Goal: Task Accomplishment & Management: Manage account settings

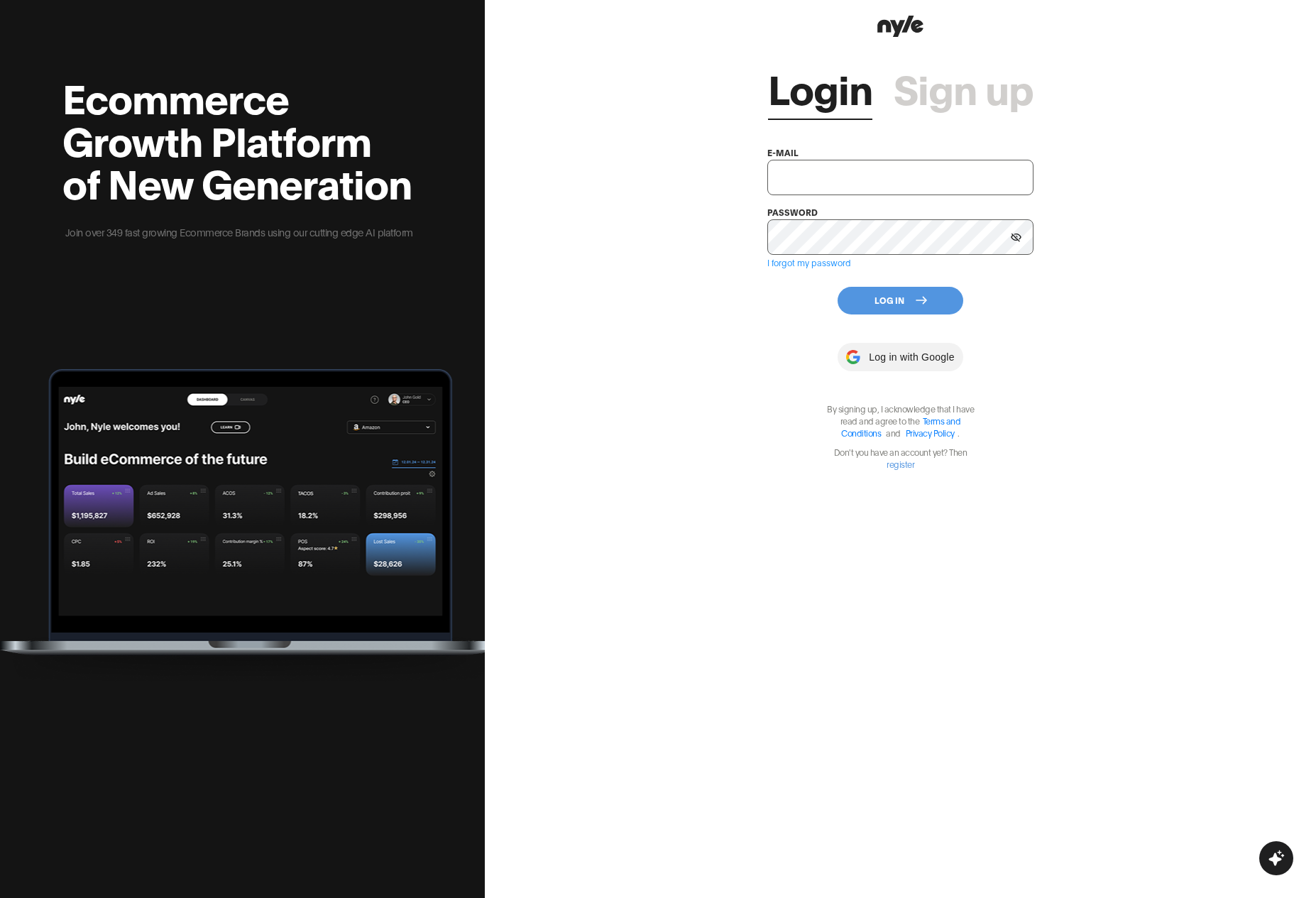
type input "[EMAIL_ADDRESS][PERSON_NAME]"
click at [894, 306] on button "Log In" at bounding box center [900, 301] width 126 height 28
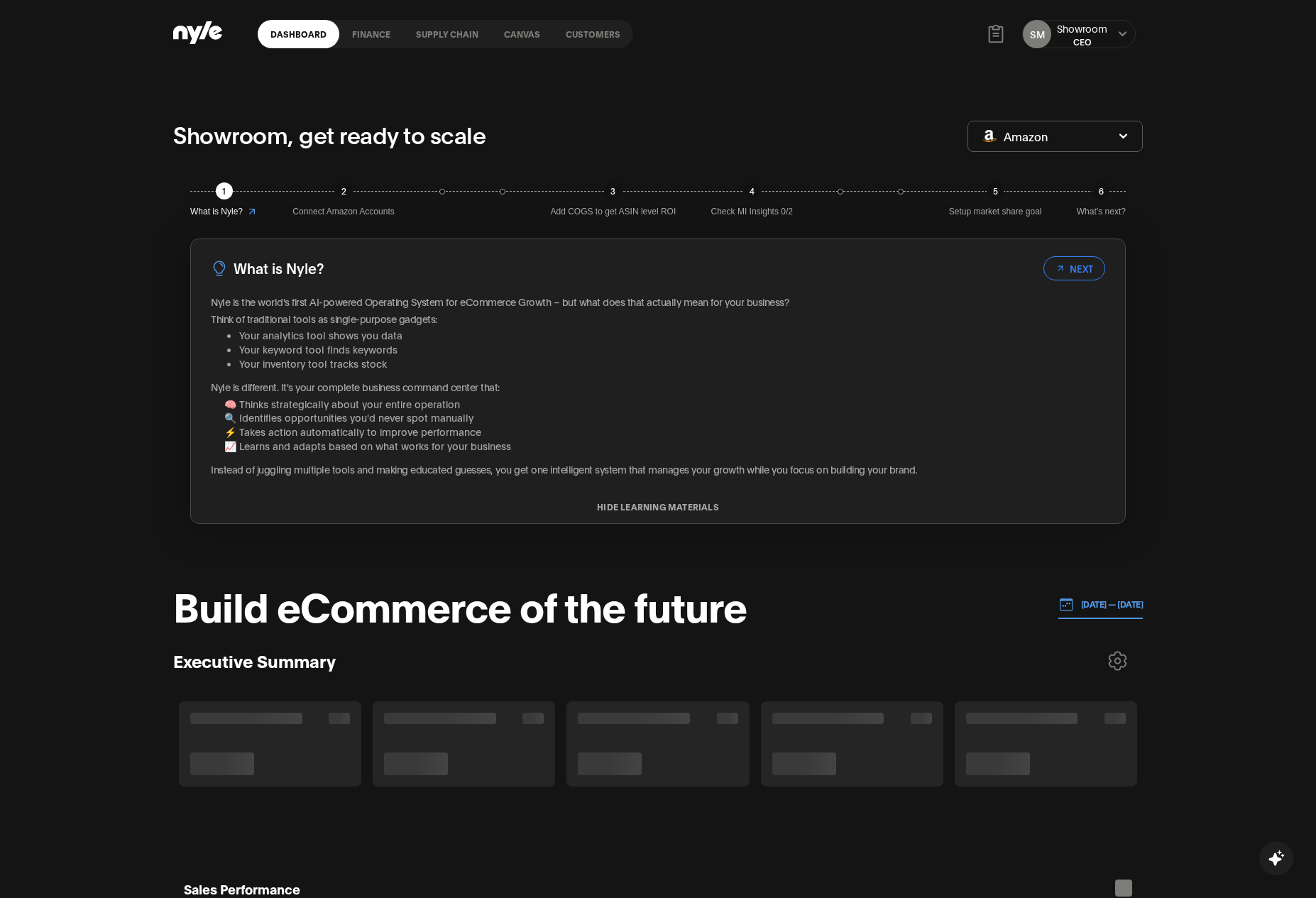
click at [1075, 33] on div "Showroom" at bounding box center [1082, 28] width 50 height 15
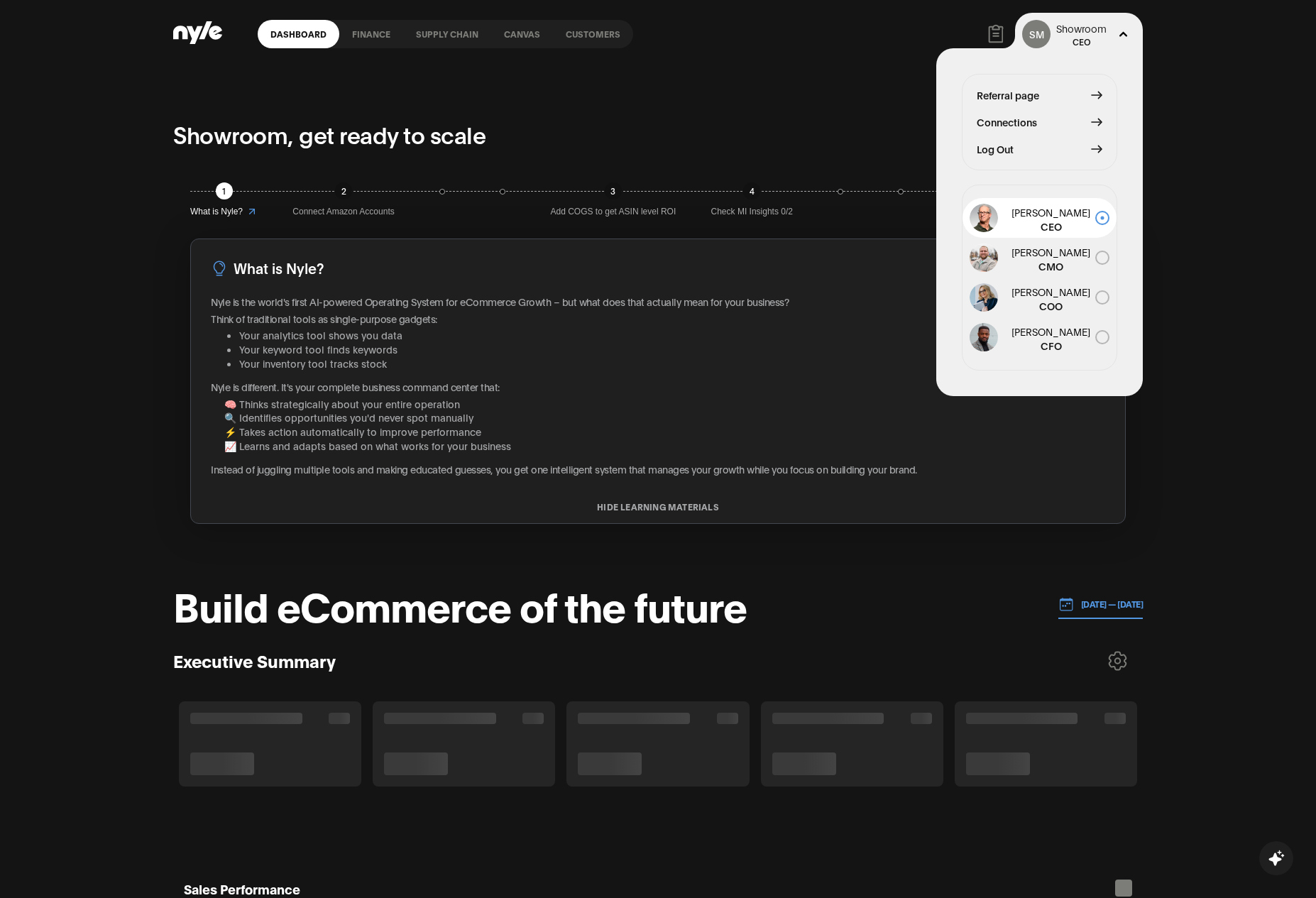
click at [1000, 124] on span "Connections" at bounding box center [1007, 122] width 60 height 15
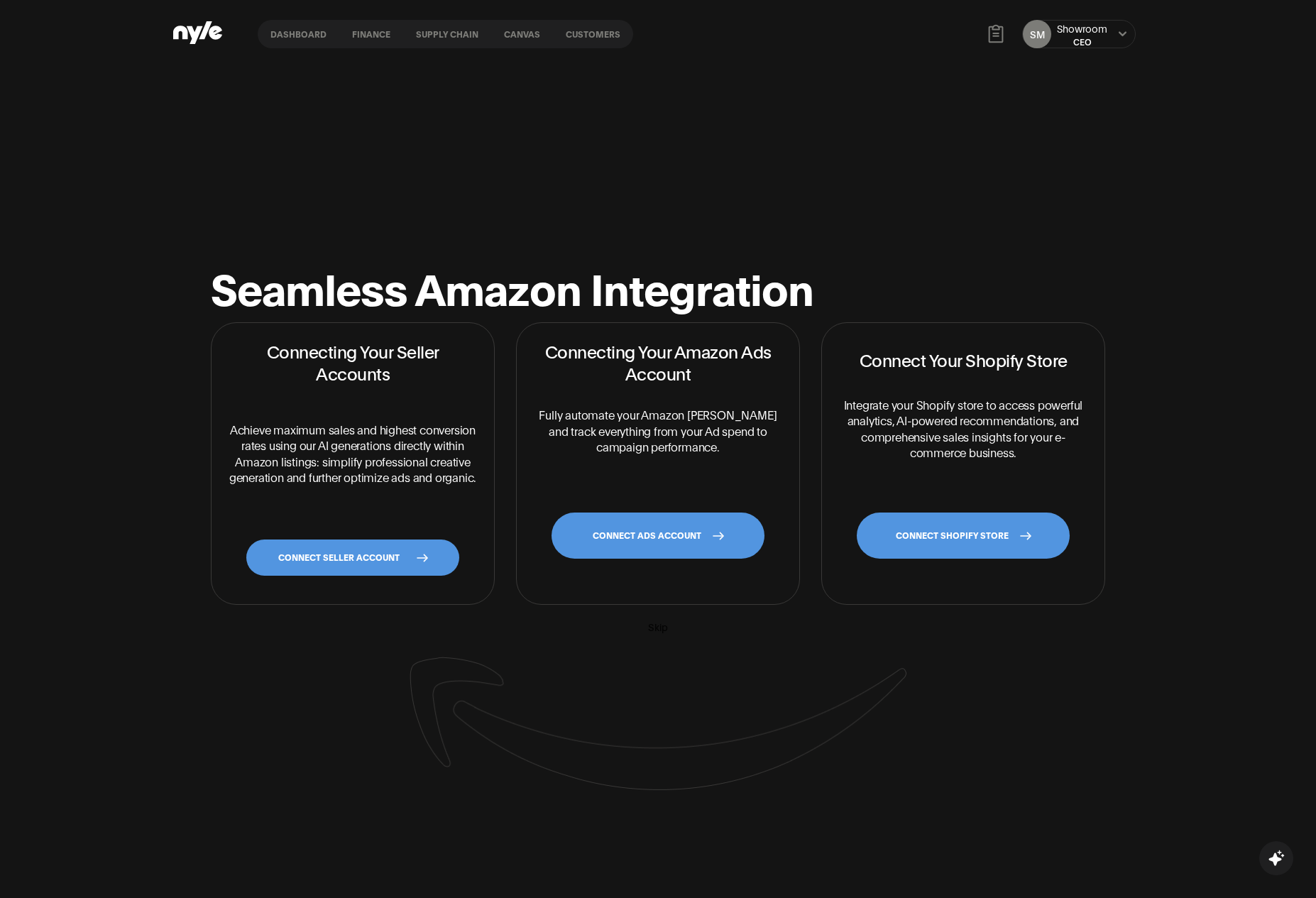
click at [938, 515] on link "CONNECT SHOPIFY STORE" at bounding box center [963, 535] width 213 height 46
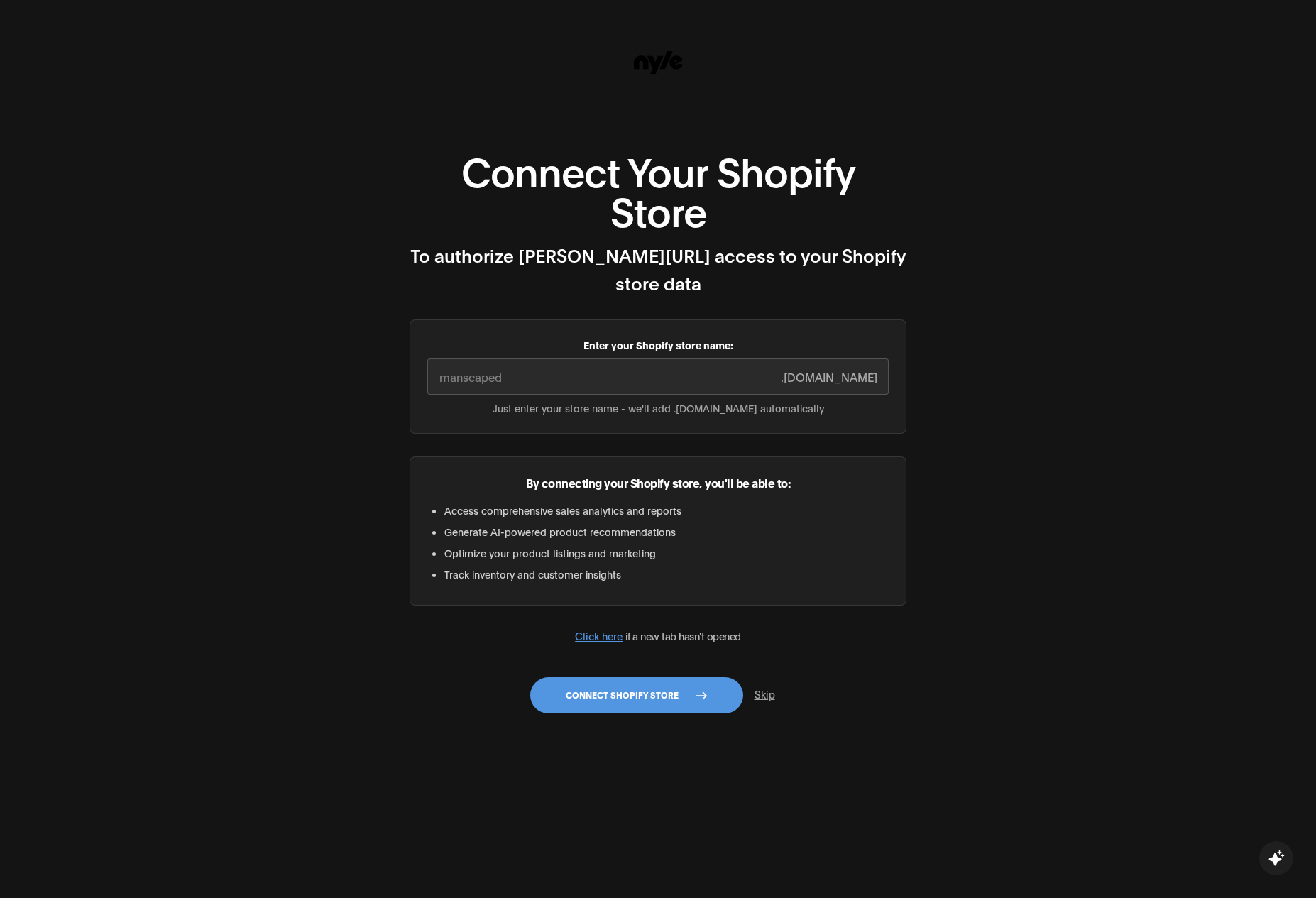
click at [619, 358] on input "Enter your Shopify store name:" at bounding box center [658, 376] width 461 height 36
type input "manscaped"
click at [555, 639] on div "Connect Your Shopify Store To authorize Nyle.ai access to your Shopify store da…" at bounding box center [658, 437] width 497 height 575
click at [555, 677] on button "Connect Shopify Store" at bounding box center [637, 695] width 213 height 36
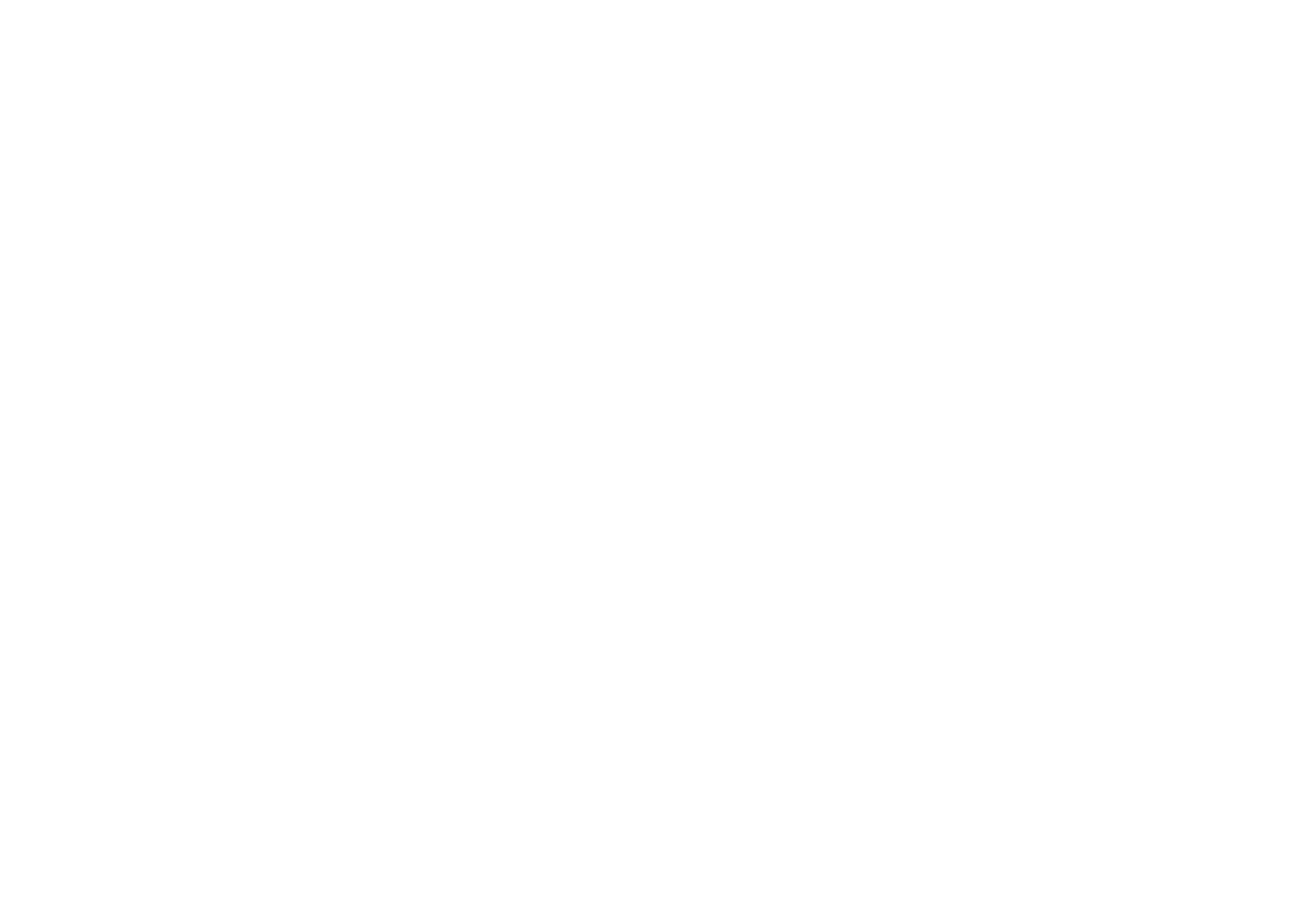
click at [403, 6] on html at bounding box center [658, 2] width 1316 height 6
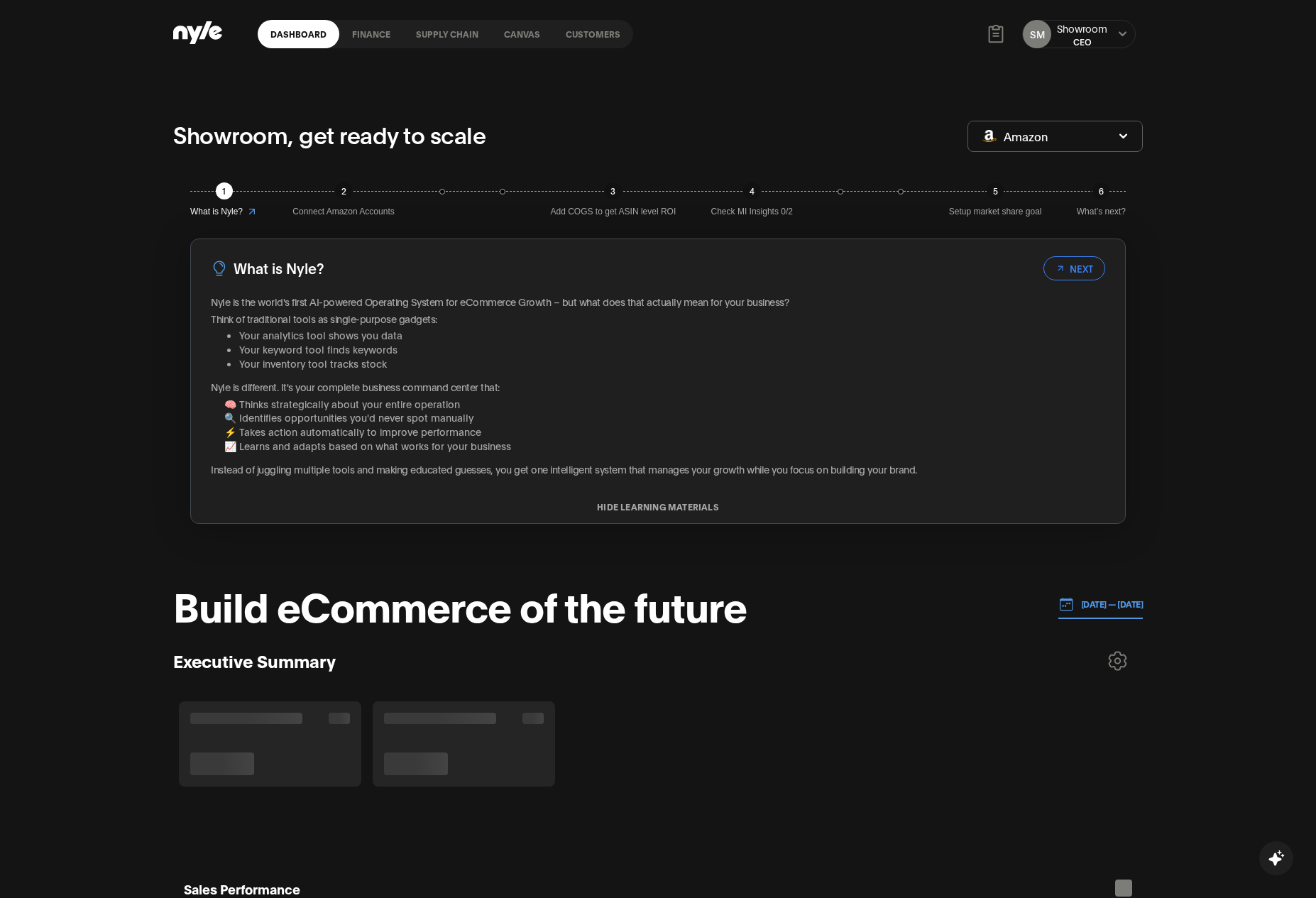
click at [1091, 33] on div "Showroom" at bounding box center [1082, 28] width 50 height 15
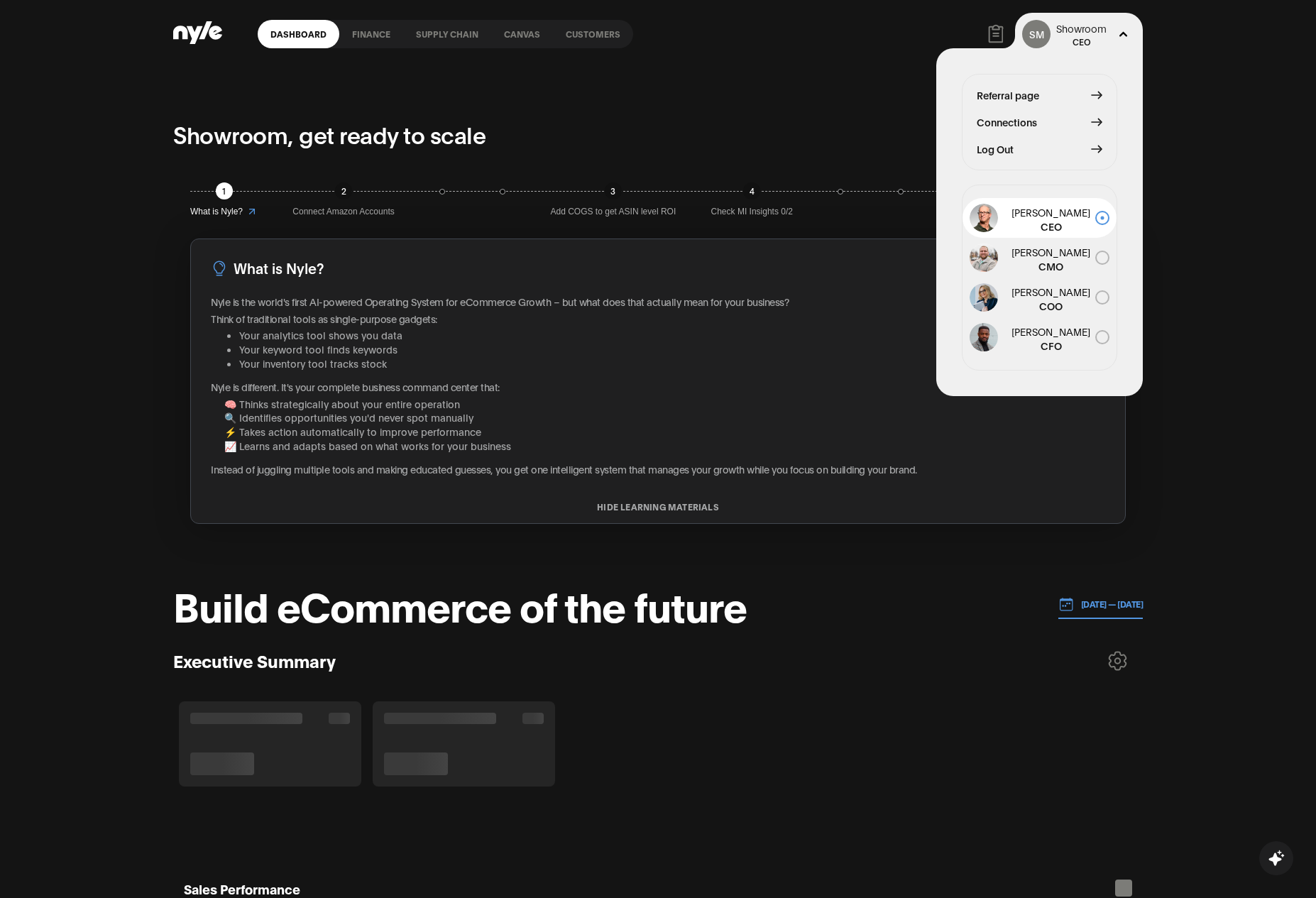
click at [1004, 147] on span "Log Out" at bounding box center [996, 148] width 37 height 15
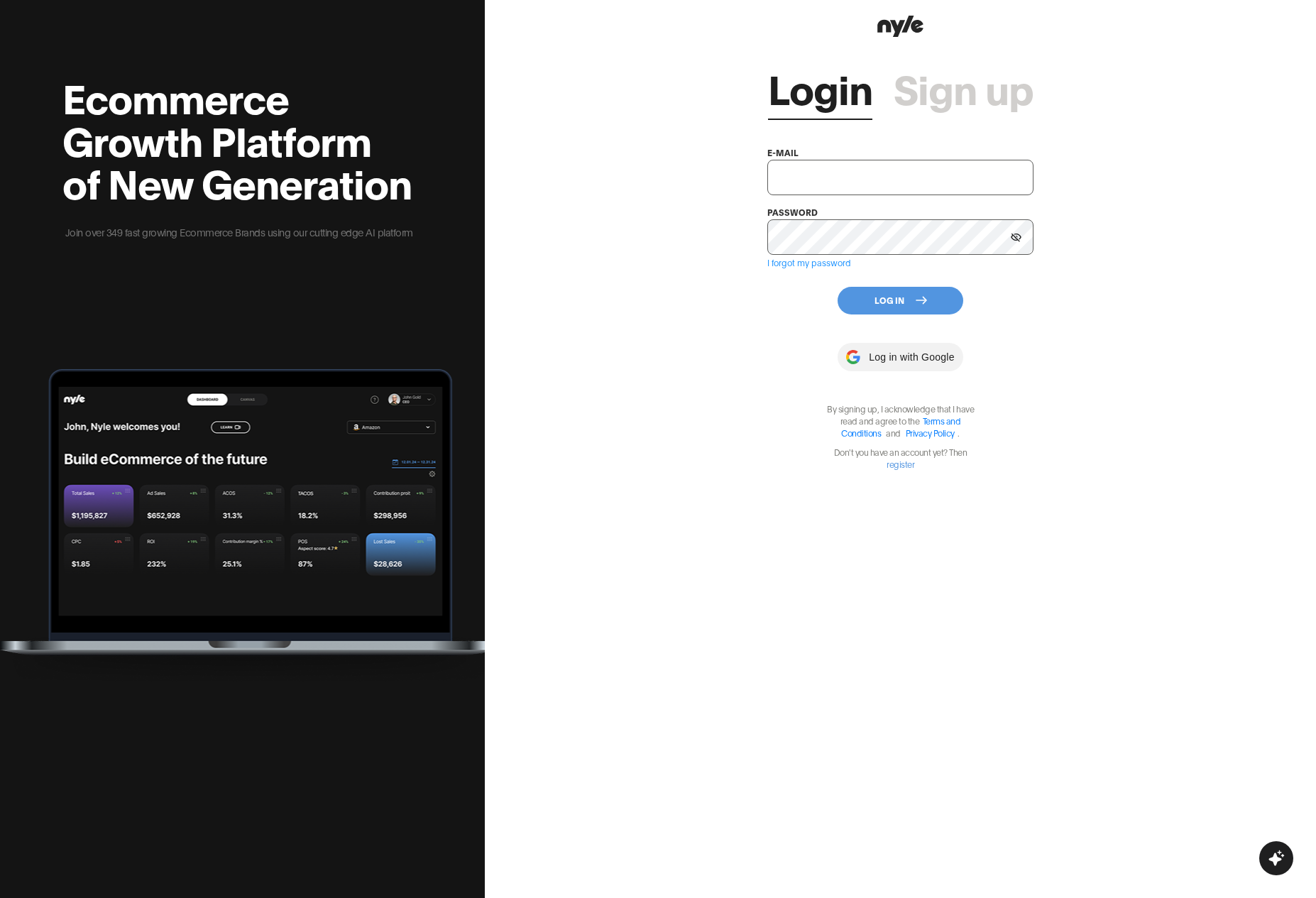
type input "showroom@nyle.ai"
click at [828, 184] on input "showroom@nyle.ai" at bounding box center [900, 177] width 266 height 36
click at [952, 101] on link "Sign up" at bounding box center [963, 87] width 139 height 43
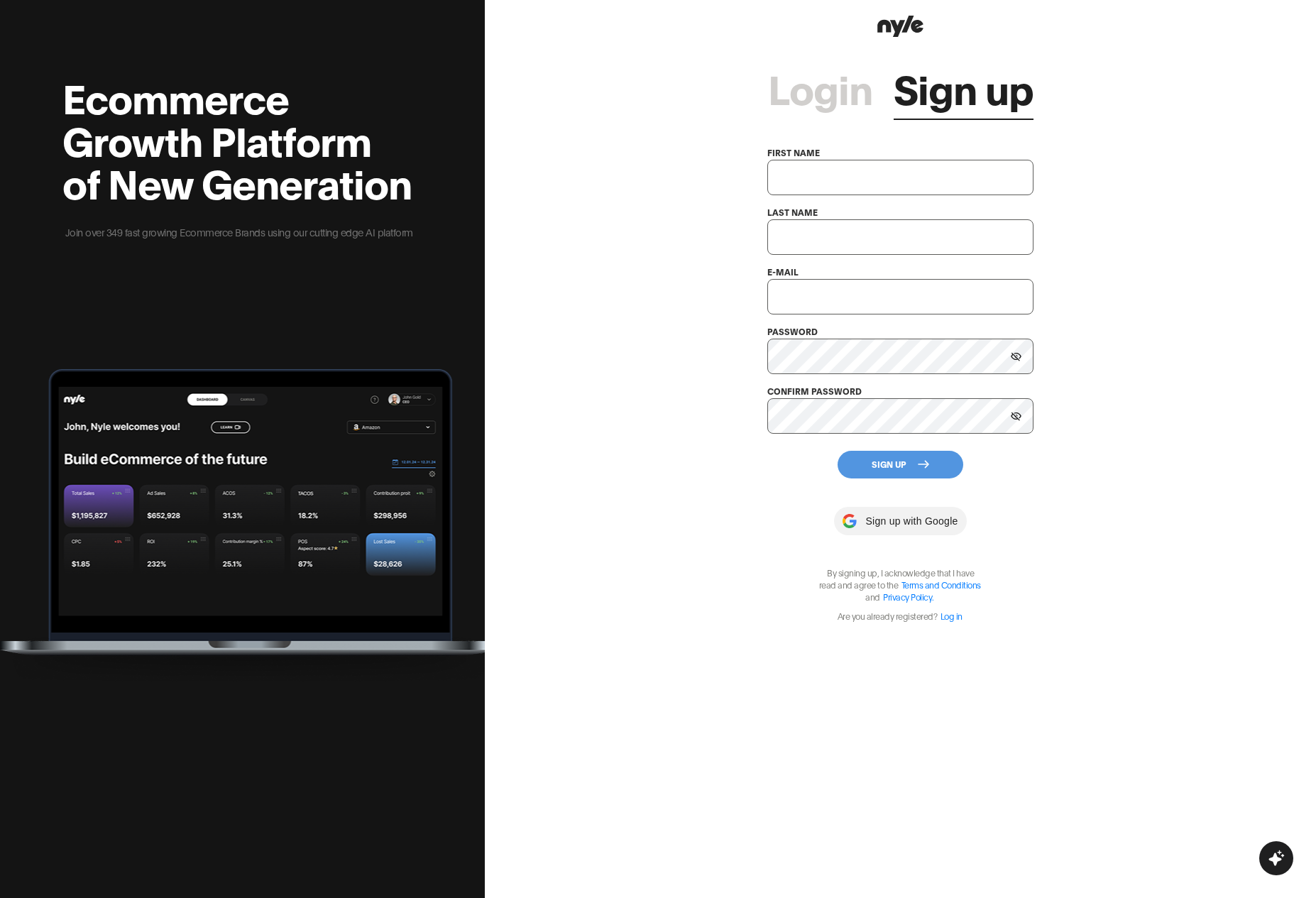
type input "[EMAIL_ADDRESS][PERSON_NAME]"
click at [831, 182] on input "text" at bounding box center [900, 177] width 266 height 36
type input "Shopify"
type input "Test"
click at [811, 301] on input "[EMAIL_ADDRESS][PERSON_NAME]" at bounding box center [900, 297] width 266 height 36
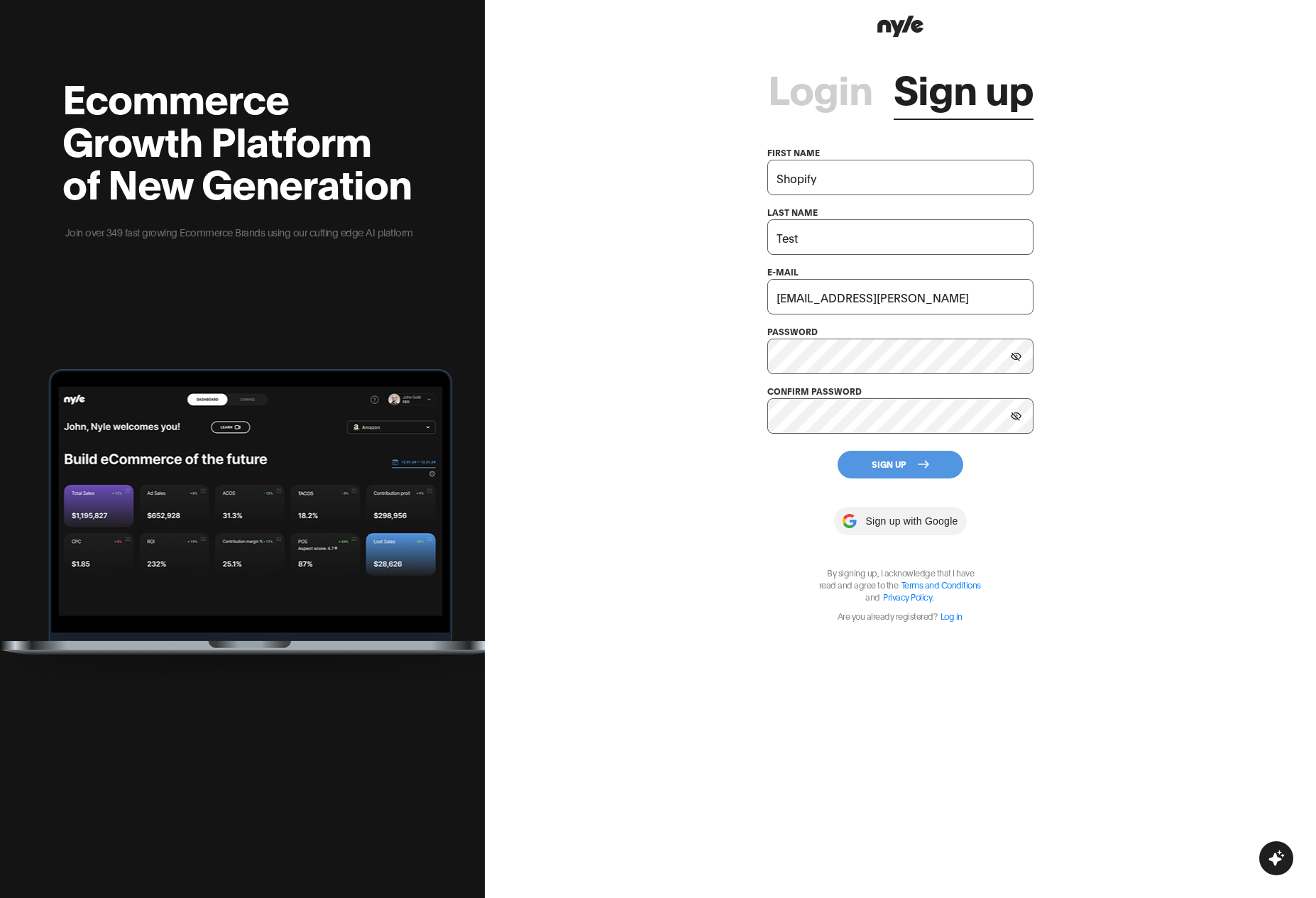
click at [811, 301] on input "[EMAIL_ADDRESS][PERSON_NAME]" at bounding box center [900, 297] width 266 height 36
type input "shopifytest@nyle.ai"
click at [744, 510] on div "Login Sign up first name Shopify last name Test e-mail shopifytest@nyle.ai pass…" at bounding box center [900, 449] width 831 height 898
click at [889, 459] on button "Sign Up" at bounding box center [900, 464] width 126 height 28
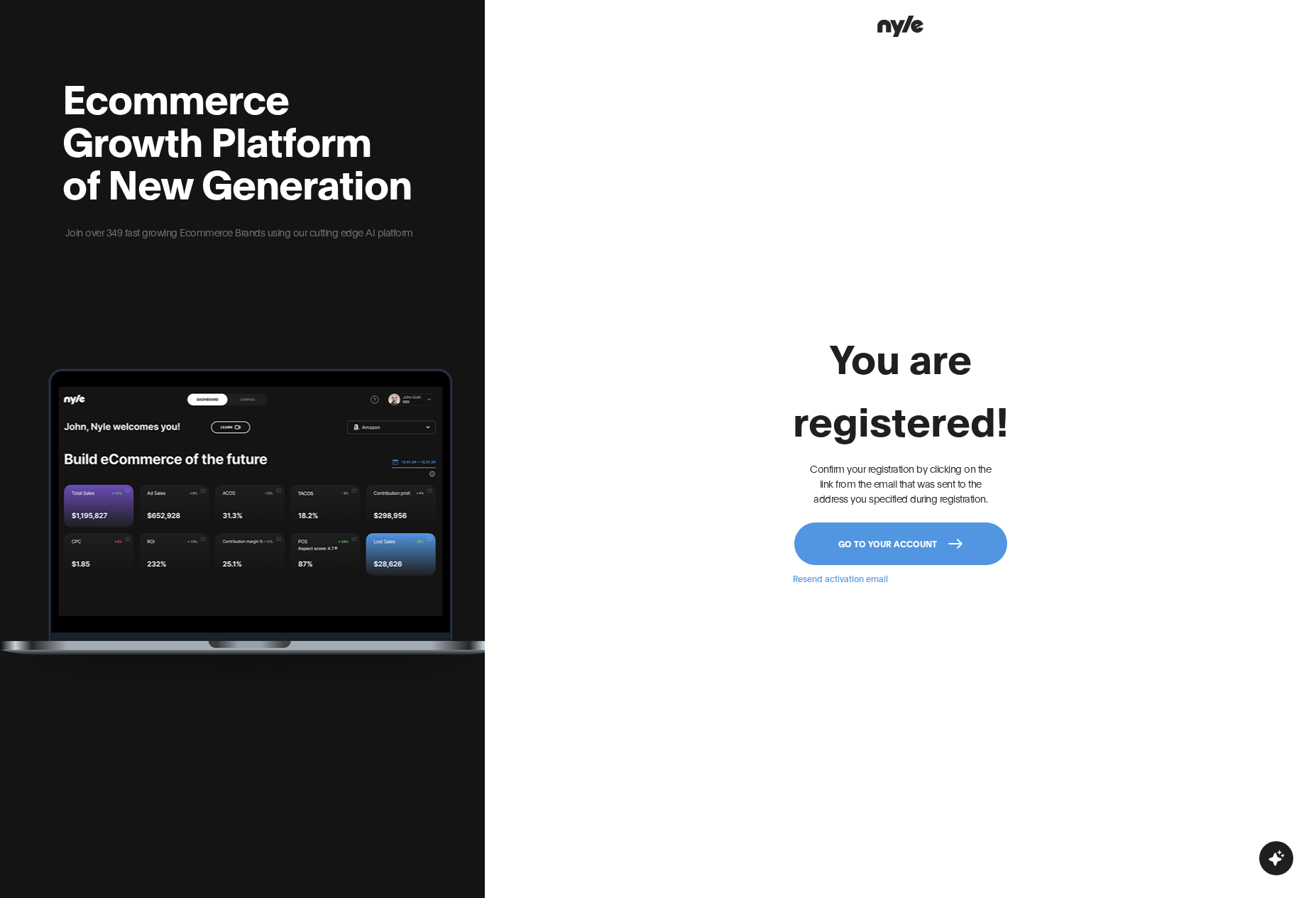
click at [834, 550] on button "Go to your account" at bounding box center [901, 543] width 213 height 43
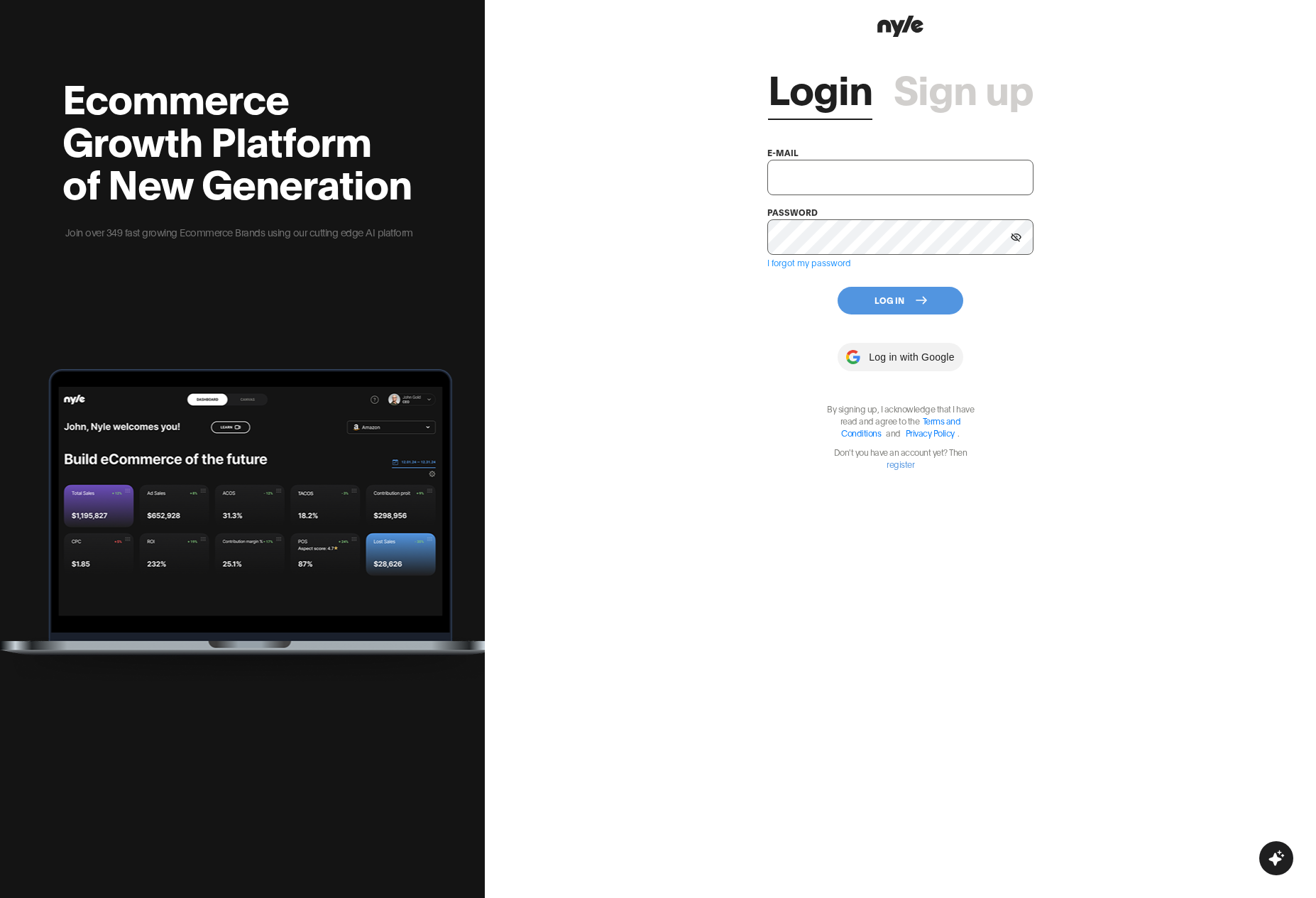
type input "shopifytest@nyle.ai"
click at [807, 173] on input "shopifytest@nyle.ai" at bounding box center [900, 177] width 266 height 36
click at [611, 263] on div "Login Sign up e-mail shopifytest@nyle.ai password I forgot my password Log In L…" at bounding box center [900, 449] width 831 height 898
click at [881, 293] on button "Log In" at bounding box center [900, 301] width 126 height 28
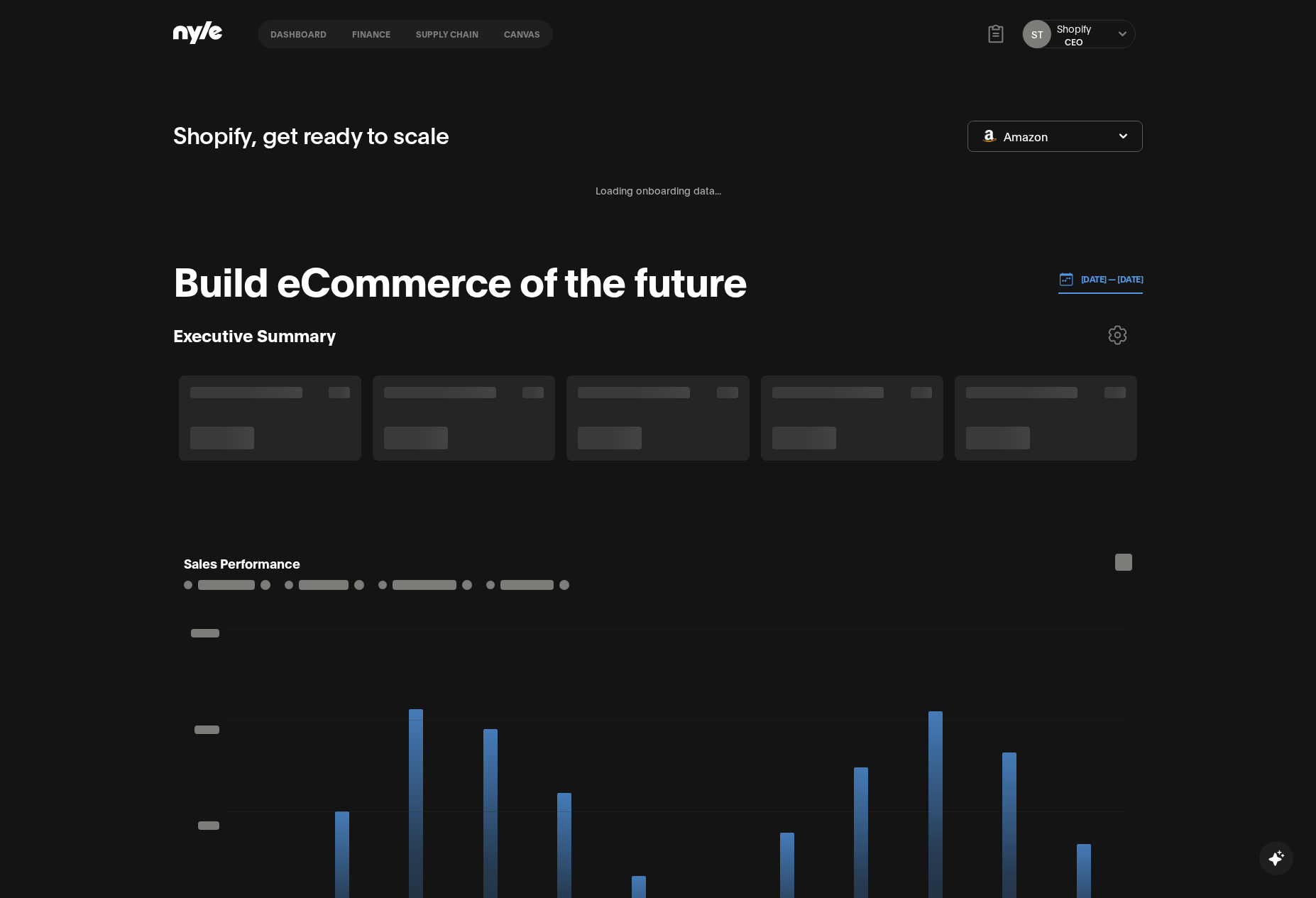
click at [750, 223] on div "Shopify, get ready to scale Amazon Loading onboarding data..." at bounding box center [658, 176] width 970 height 119
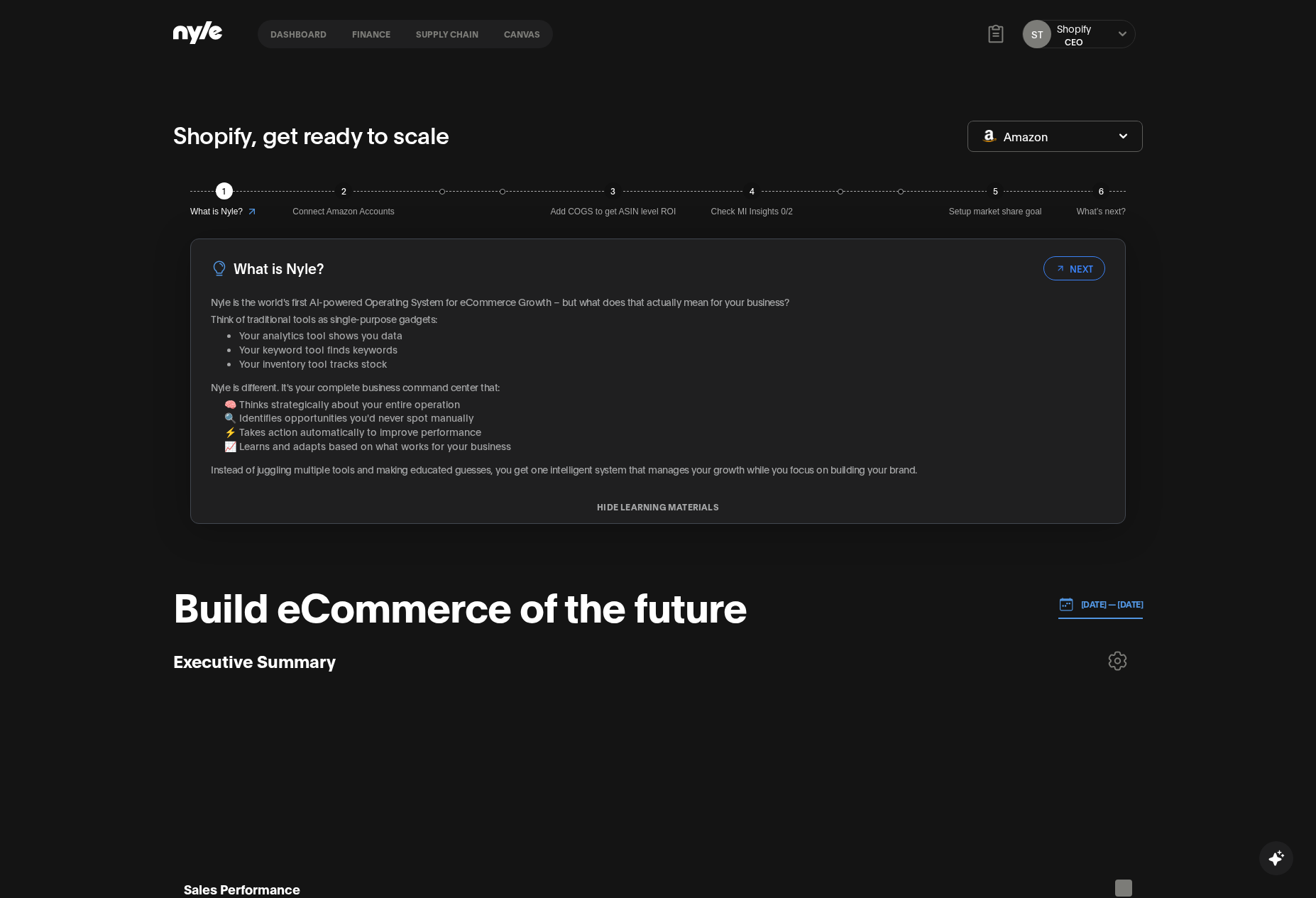
click at [1086, 36] on div "CEO" at bounding box center [1074, 41] width 34 height 12
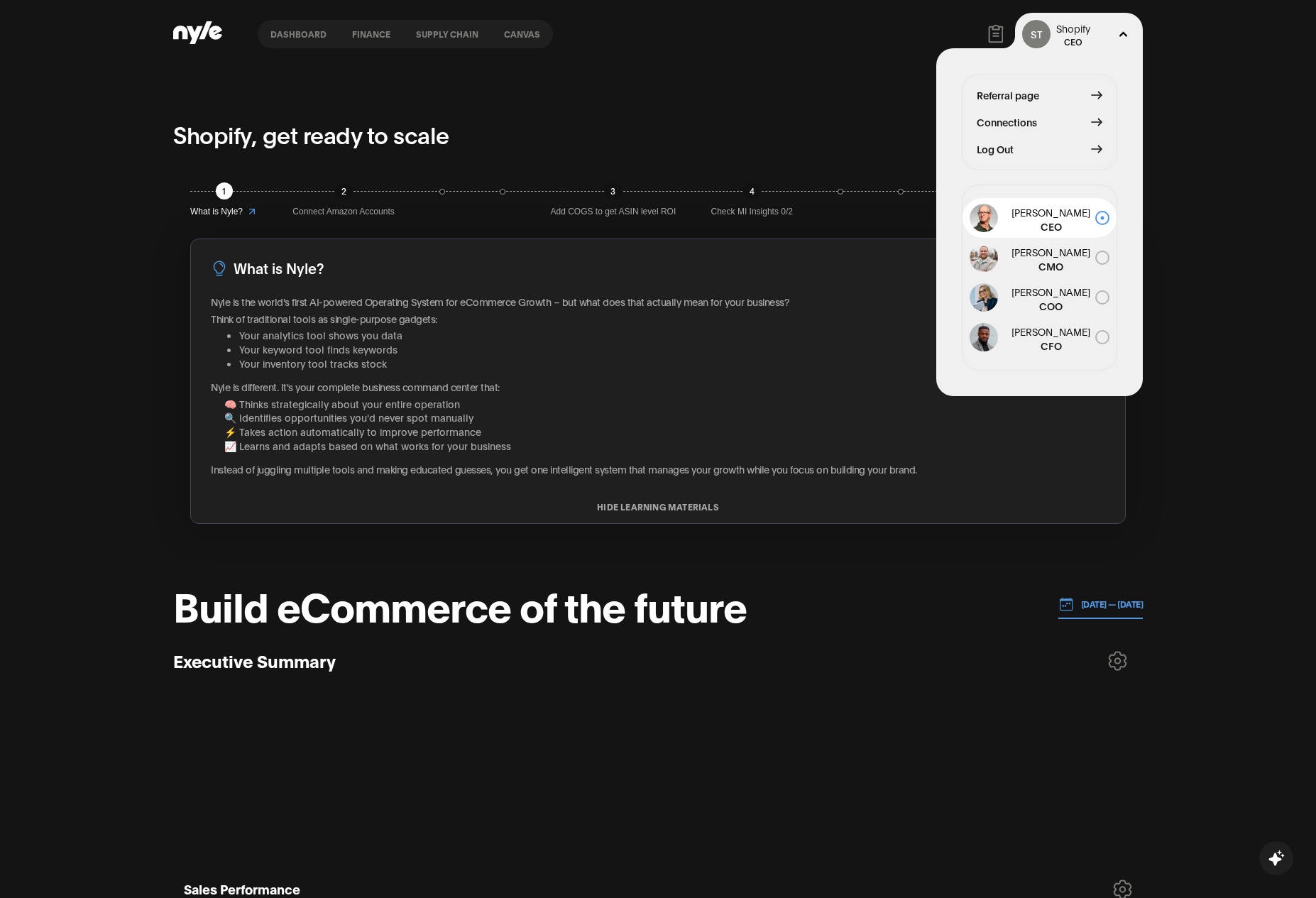
click at [1018, 150] on button "Log Out" at bounding box center [1040, 148] width 126 height 15
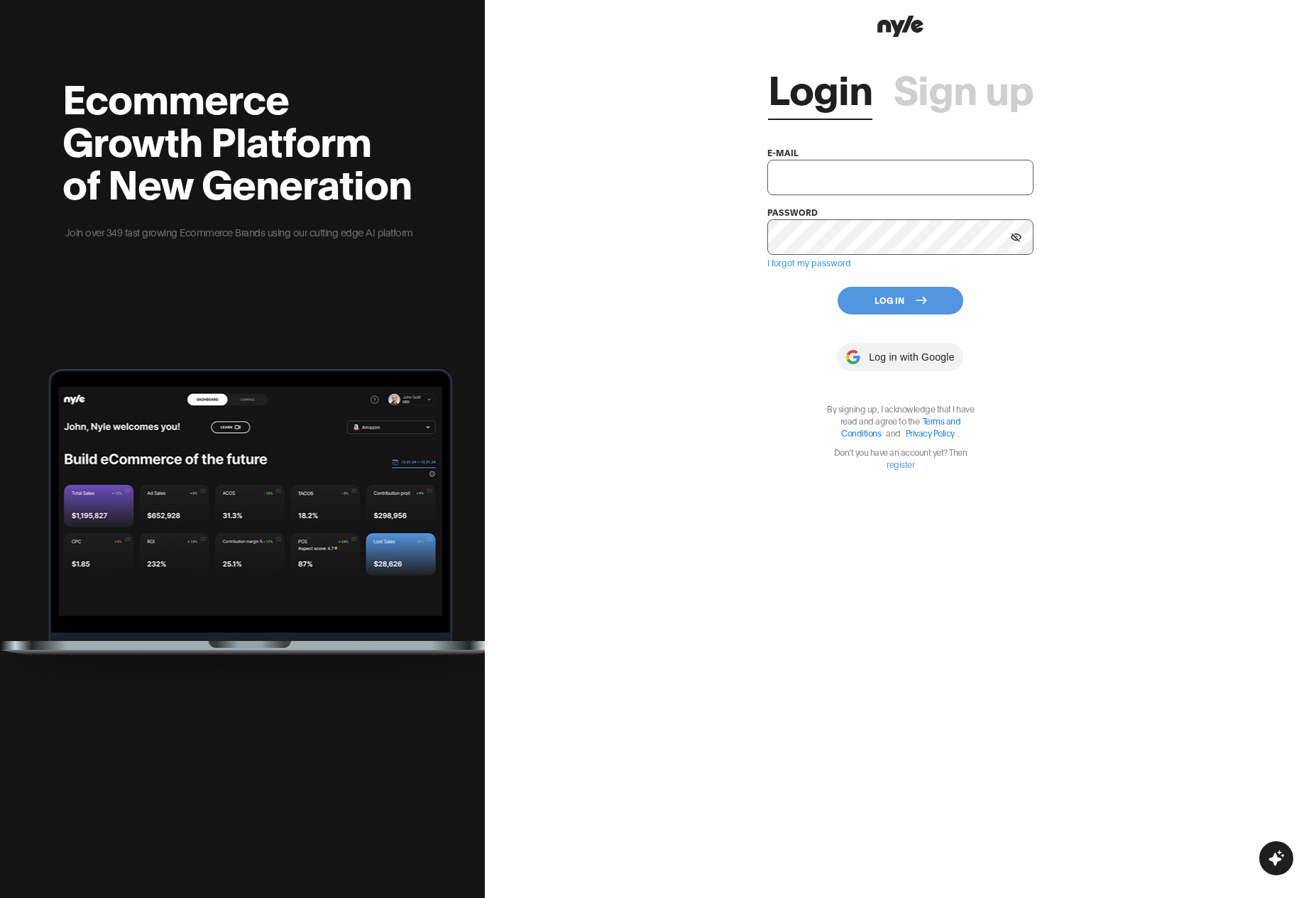
click at [854, 155] on div "e-mail" at bounding box center [900, 169] width 266 height 51
type input "shopifytest@nyle.ai"
click at [848, 173] on input "shopifytest@nyle.ai" at bounding box center [900, 177] width 266 height 36
click at [1085, 156] on div "Login Sign up e-mail shopifytest@nyle.ai password I forgot my password Log In L…" at bounding box center [900, 449] width 831 height 898
click at [1012, 233] on icon at bounding box center [1016, 237] width 11 height 9
